Goal: Task Accomplishment & Management: Manage account settings

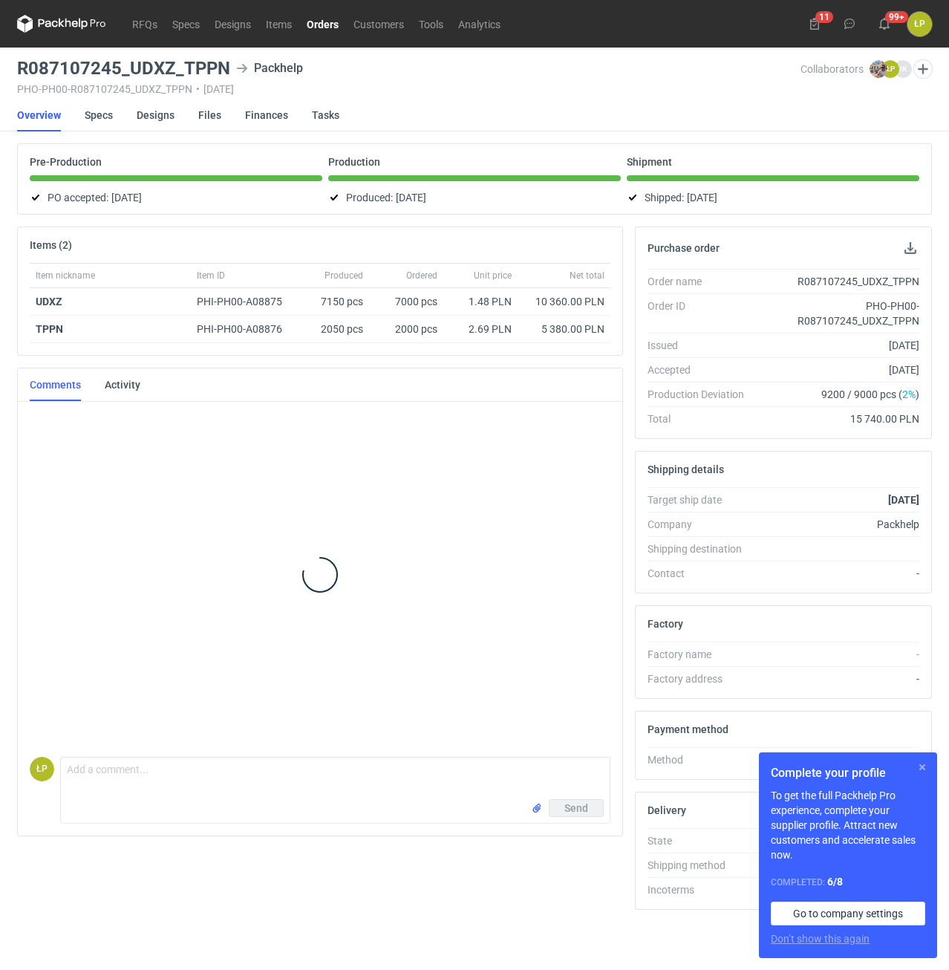
click at [917, 764] on button "button" at bounding box center [923, 767] width 18 height 18
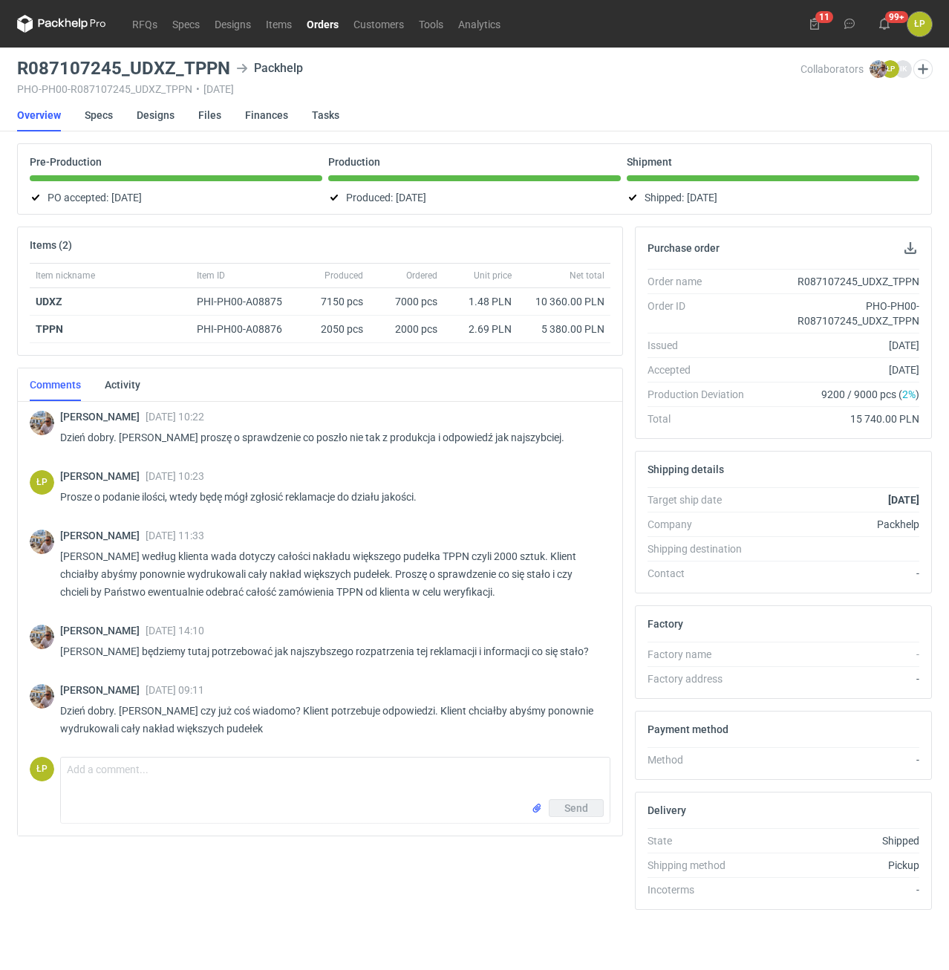
scroll to position [692, 0]
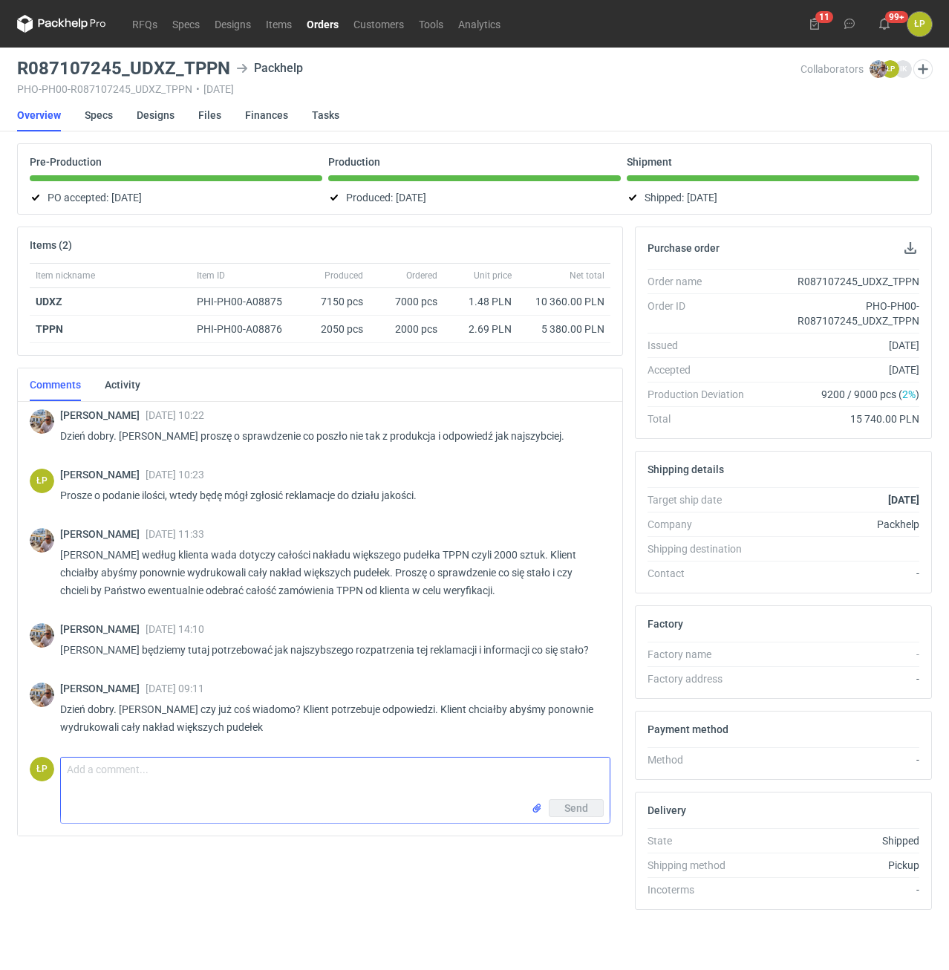
click at [490, 764] on textarea "Comment message" at bounding box center [335, 779] width 549 height 42
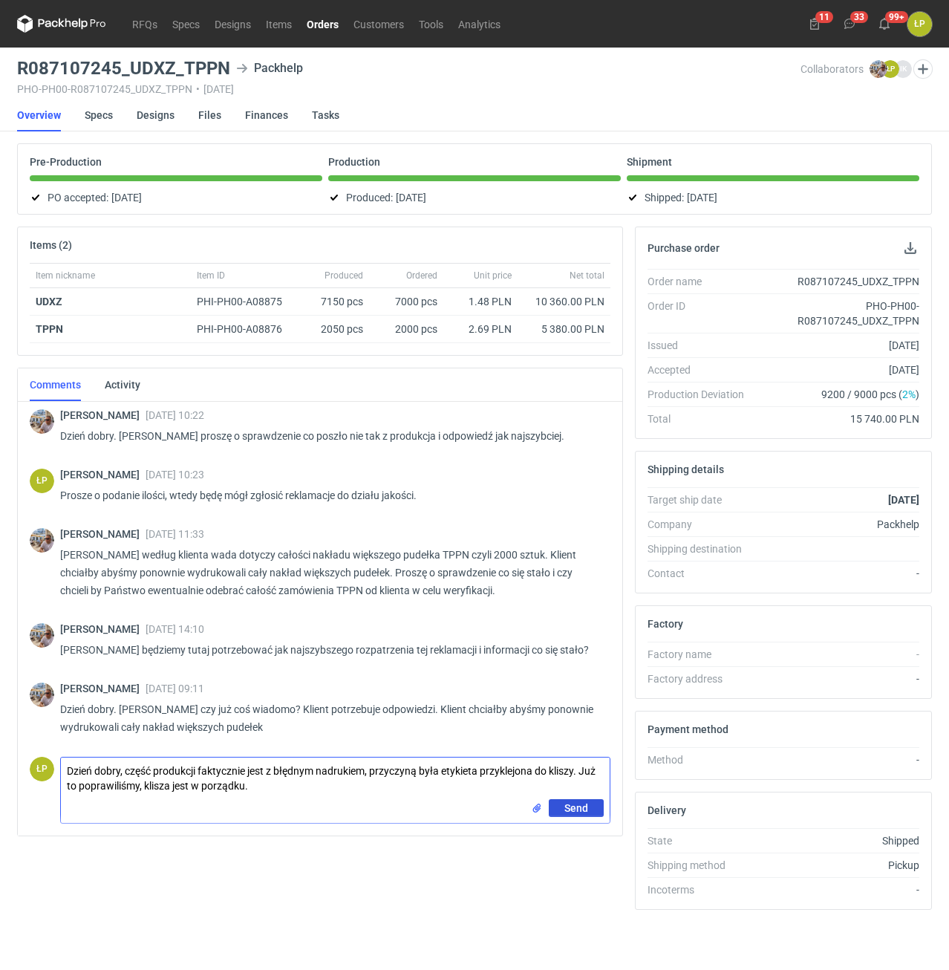
type textarea "Dzień dobry, część produkcji faktycznie jest z błędnym nadrukiem, przyczyną był…"
click at [582, 808] on span "Send" at bounding box center [577, 808] width 24 height 10
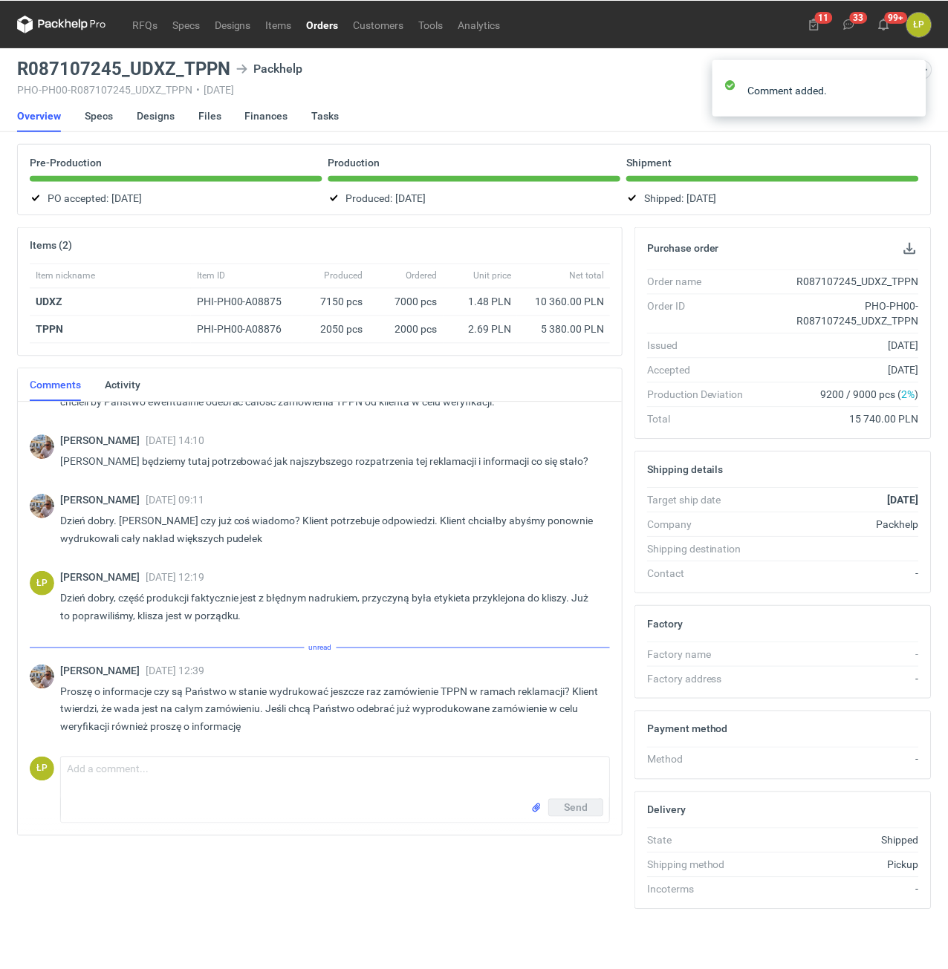
scroll to position [864, 0]
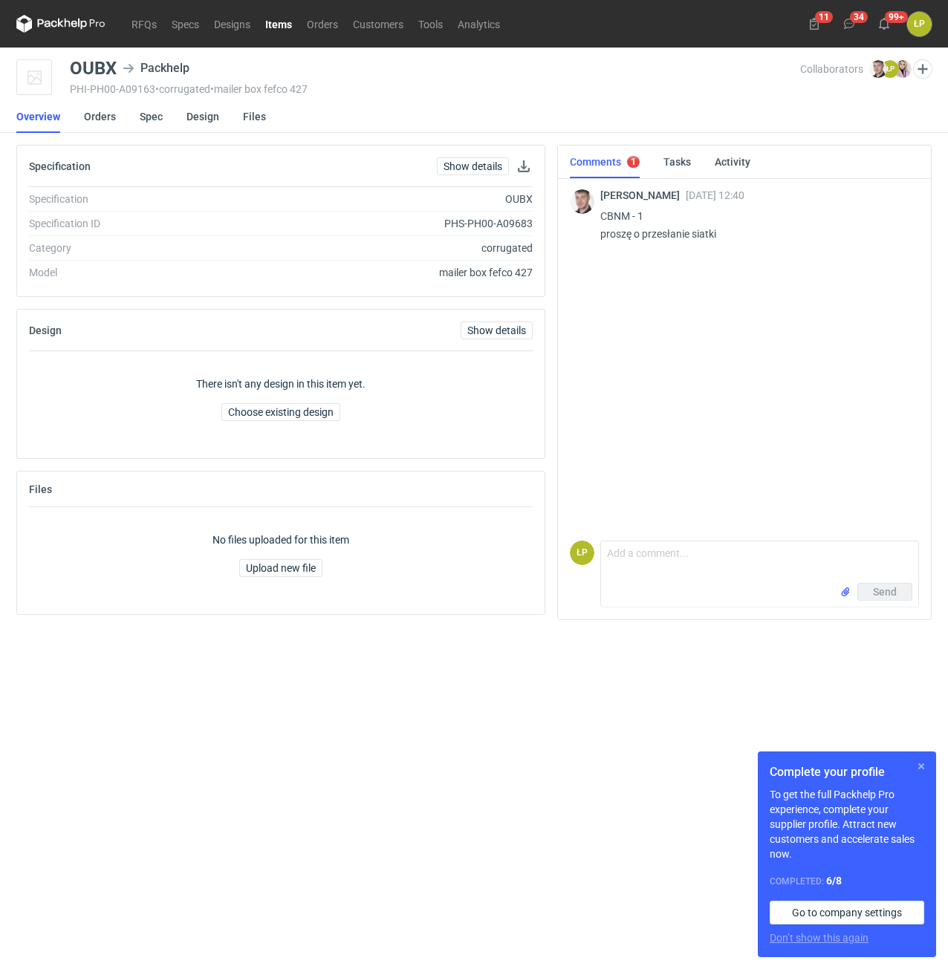
click at [917, 758] on button "button" at bounding box center [921, 767] width 18 height 18
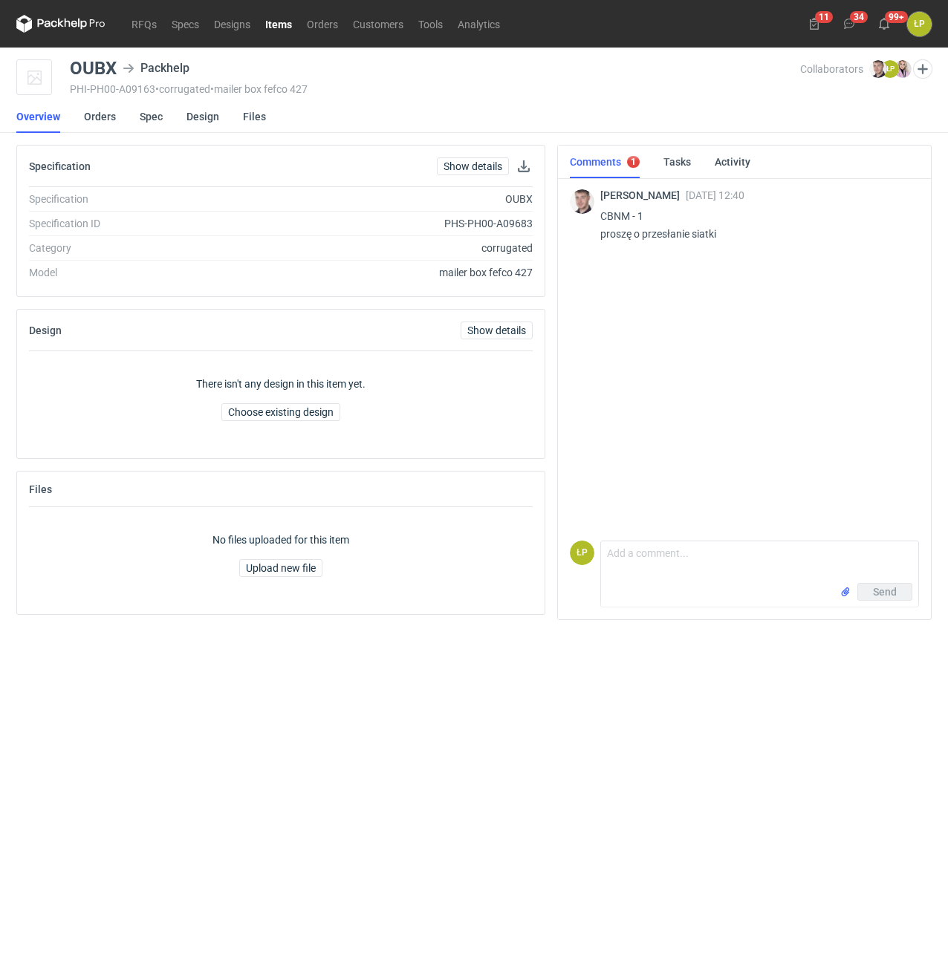
click at [614, 215] on p "CBNM - 1 proszę o przesłanie siatki" at bounding box center [753, 225] width 307 height 36
copy p "CBNM"
click at [143, 123] on link "Spec" at bounding box center [151, 116] width 23 height 33
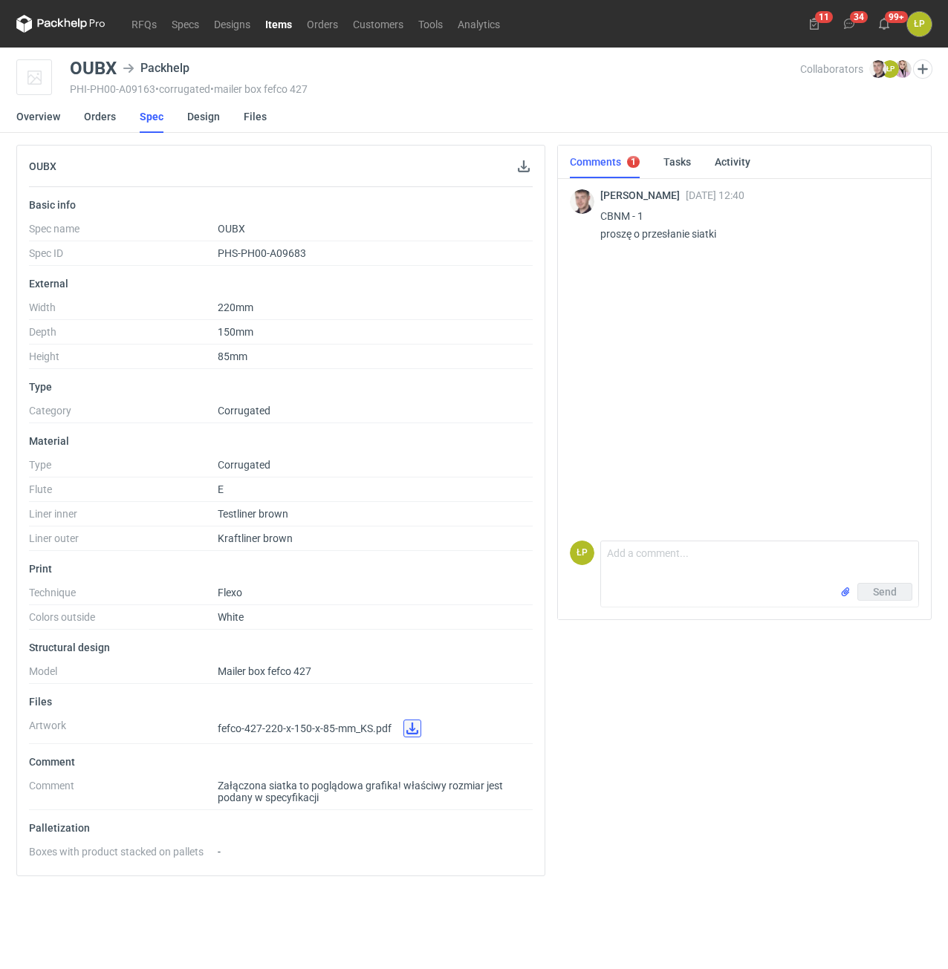
click at [406, 730] on link at bounding box center [412, 729] width 18 height 18
click at [521, 172] on button "button" at bounding box center [524, 166] width 18 height 18
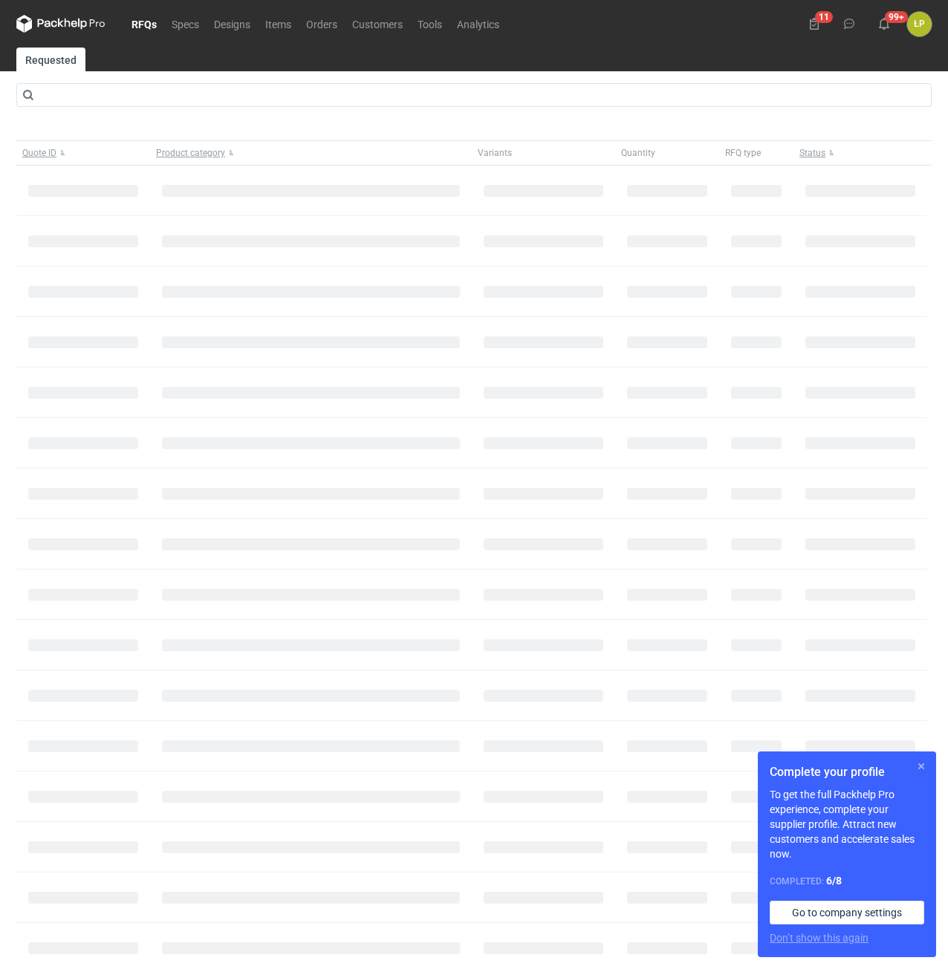
click at [923, 764] on button "button" at bounding box center [921, 767] width 18 height 18
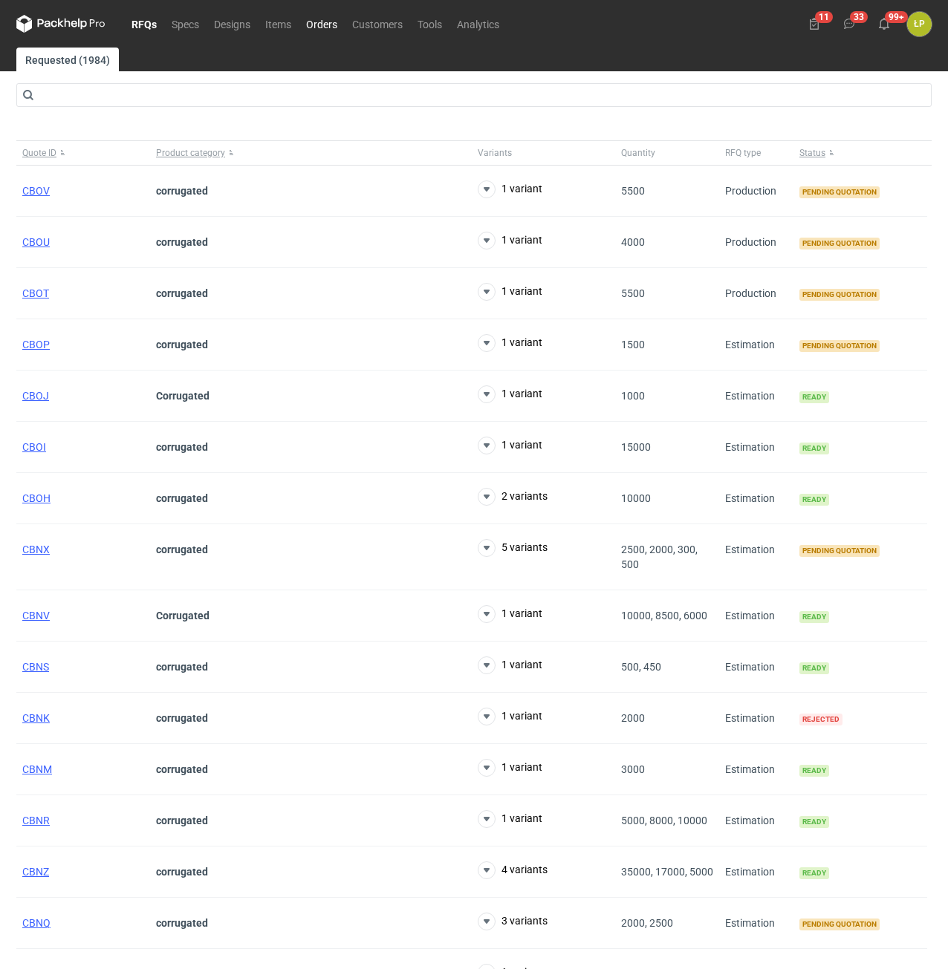
click at [314, 21] on link "Orders" at bounding box center [322, 24] width 46 height 18
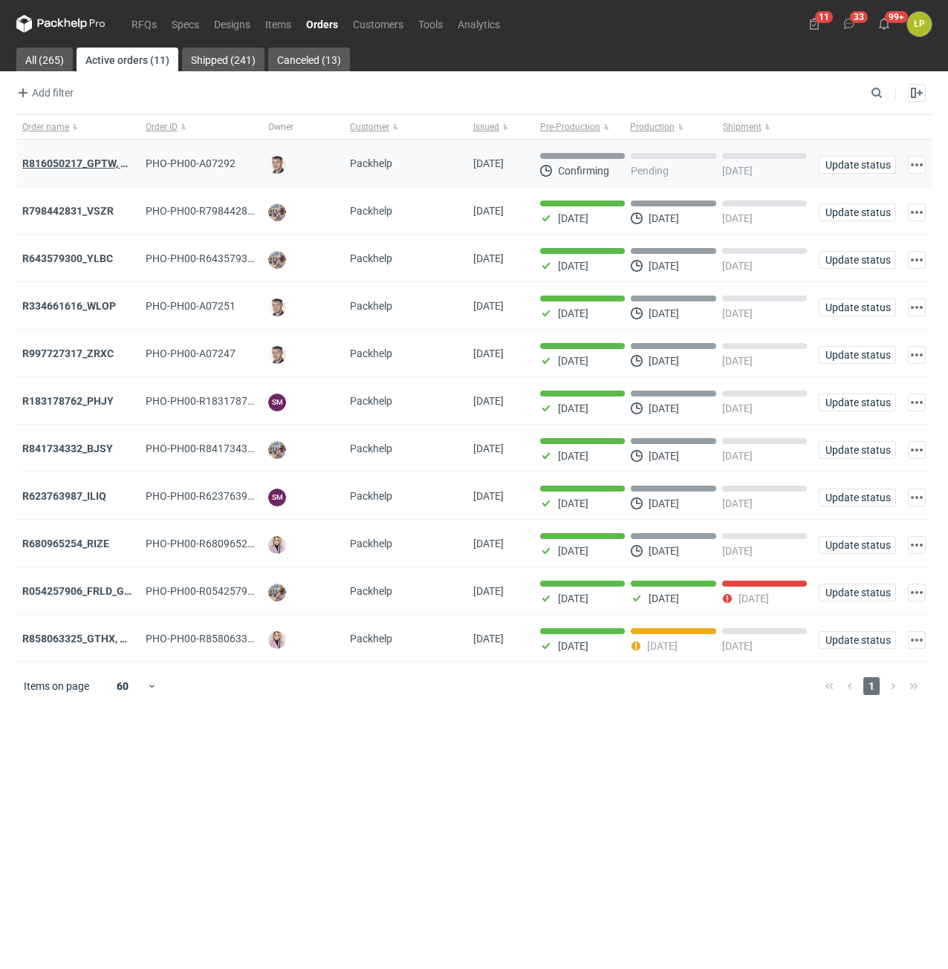
click at [92, 163] on strong "R816050217_GPTW, RYGK'" at bounding box center [85, 163] width 127 height 12
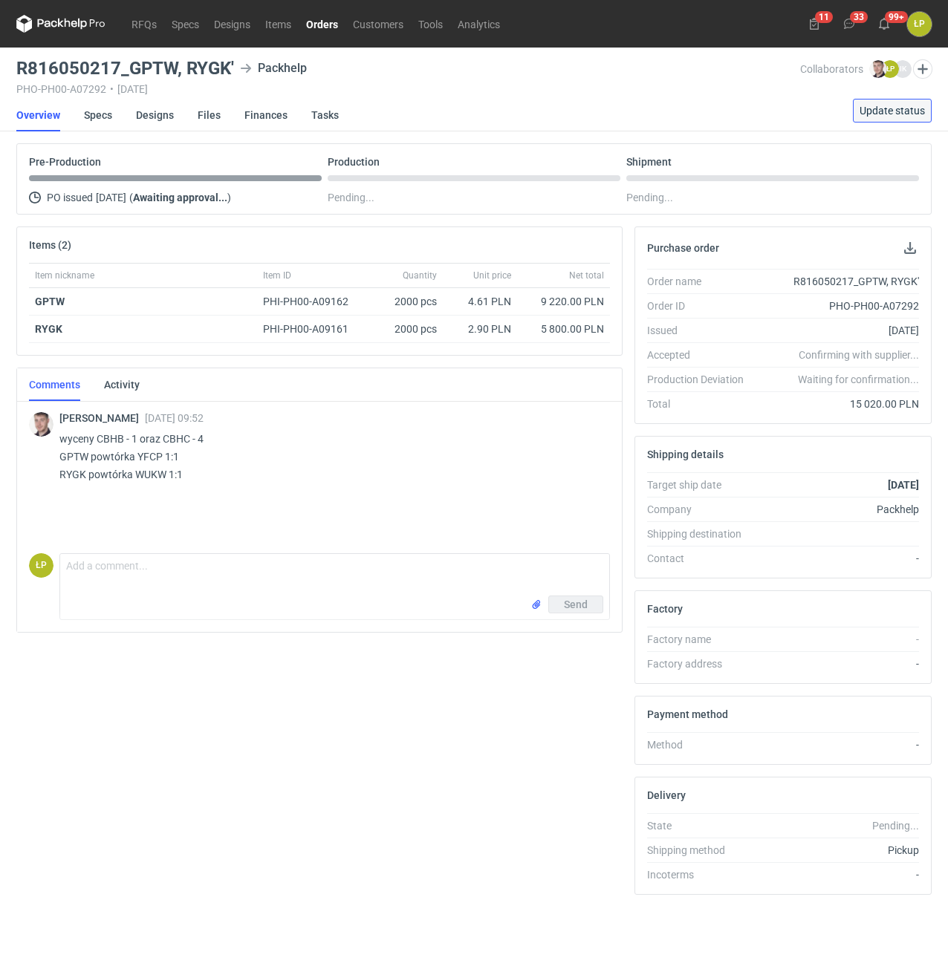
click at [862, 113] on span "Update status" at bounding box center [892, 110] width 65 height 10
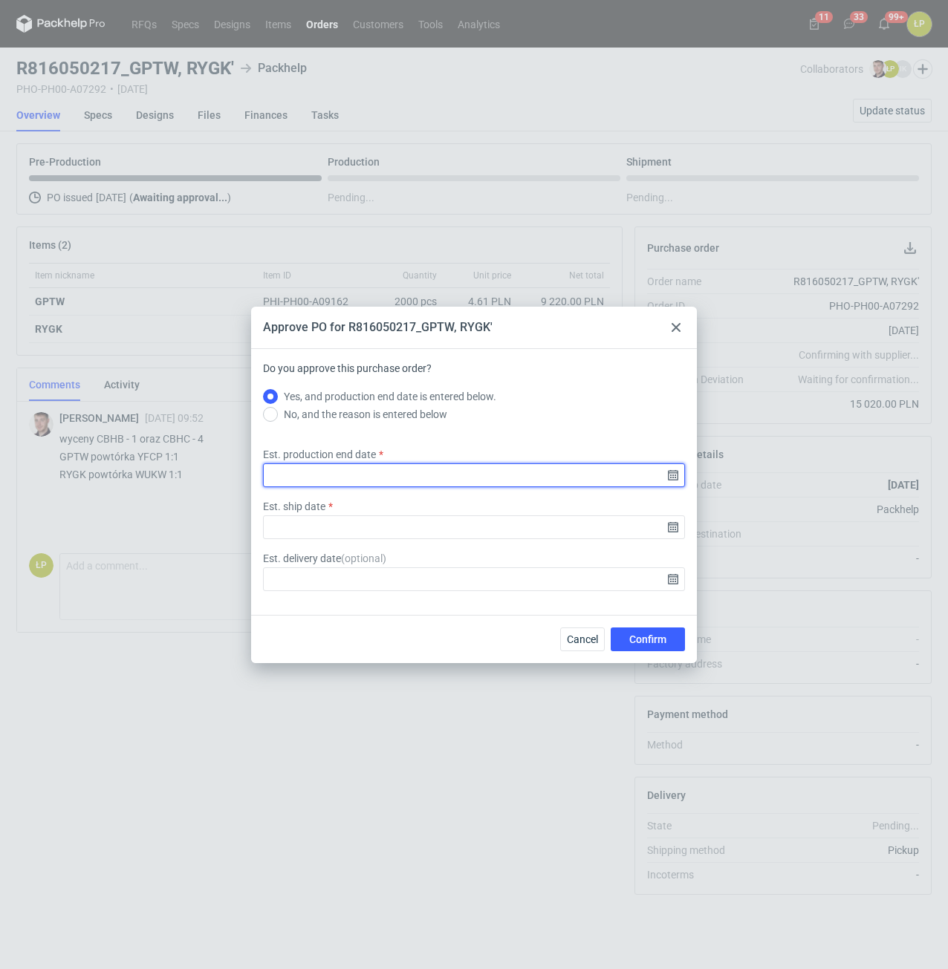
click at [677, 477] on input "Est. production end date" at bounding box center [474, 476] width 422 height 24
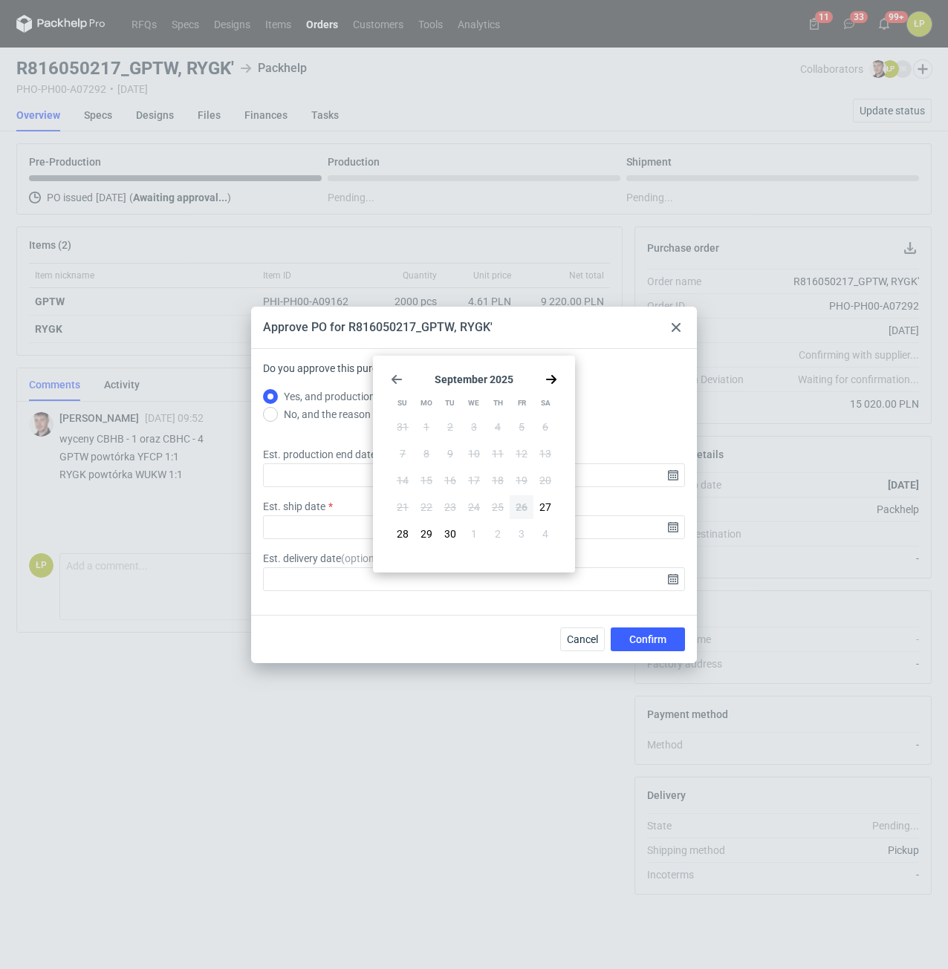
click at [562, 382] on div "[DATE] Su Mo Tu We Th Fr Sa 31 1 2 3 4 5 6 7 8 9 10 11 12 13 14 15 16 17 18 19 …" at bounding box center [474, 464] width 190 height 205
click at [555, 380] on use "Go forward 1 month" at bounding box center [551, 379] width 10 height 9
click at [519, 478] on span "17" at bounding box center [522, 480] width 12 height 15
type input "[DATE]"
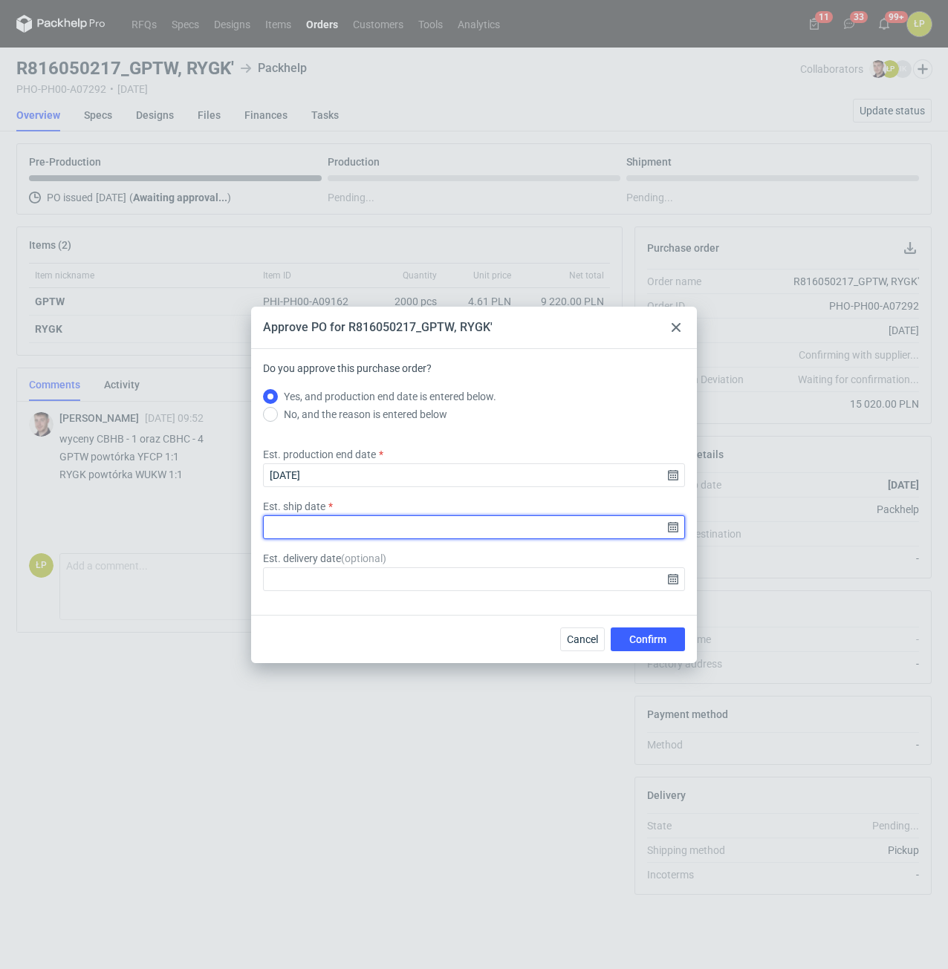
click at [667, 524] on input "Est. ship date" at bounding box center [474, 528] width 422 height 24
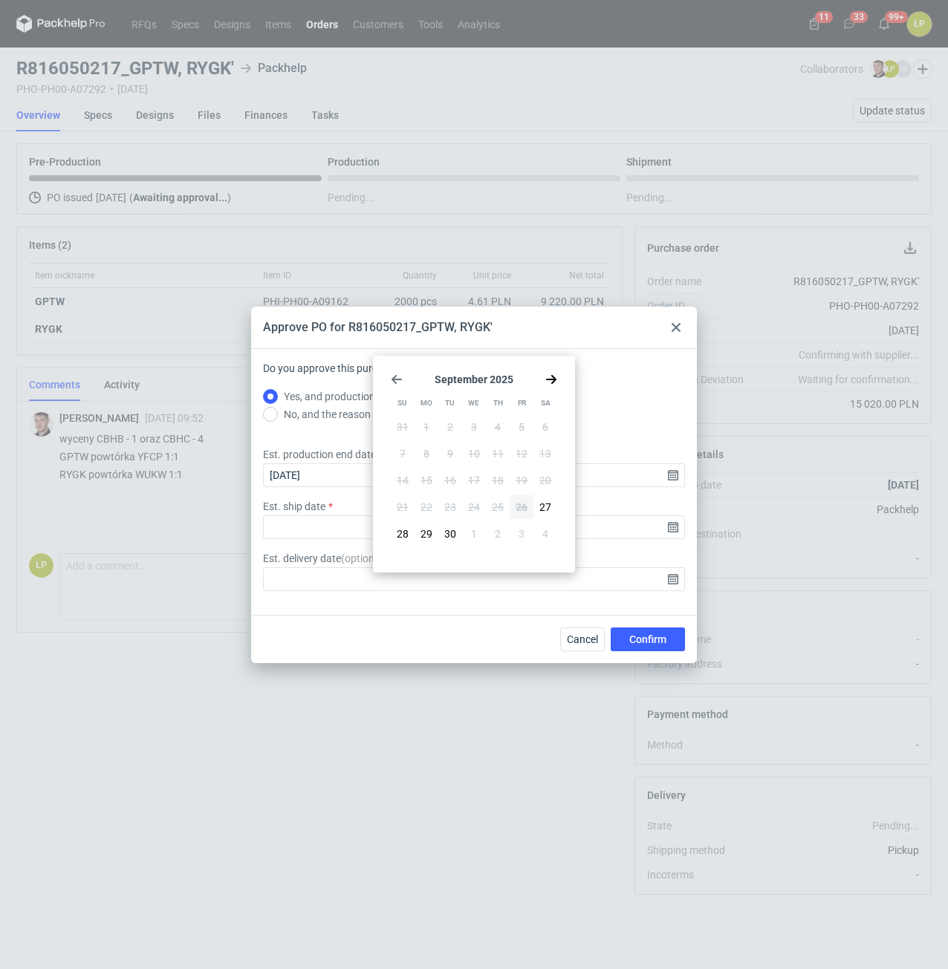
click at [553, 380] on use "Go forward 1 month" at bounding box center [551, 379] width 10 height 9
click at [527, 481] on button "17" at bounding box center [522, 481] width 24 height 24
type input "[DATE]"
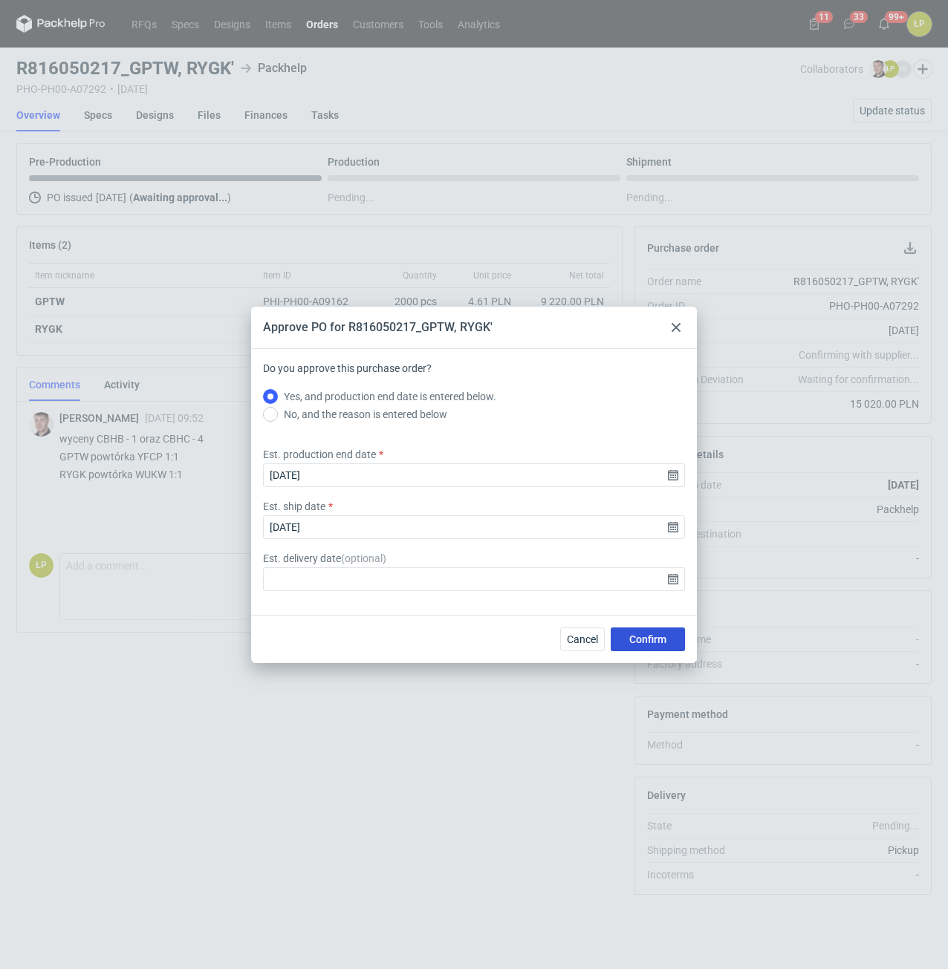
click at [639, 632] on button "Confirm" at bounding box center [648, 640] width 74 height 24
